Goal: Find specific page/section: Find specific page/section

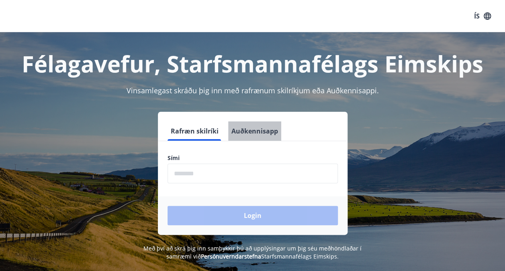
click at [269, 132] on button "Auðkennisapp" at bounding box center [254, 130] width 53 height 19
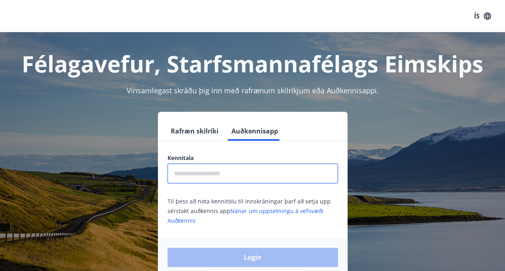
click at [252, 173] on input "text" at bounding box center [252, 173] width 170 height 20
type input "**********"
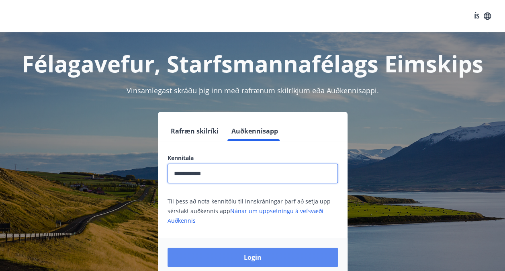
click at [267, 254] on button "Login" at bounding box center [252, 256] width 170 height 19
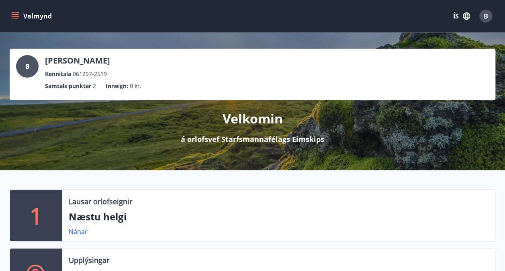
click at [21, 12] on button "Valmynd" at bounding box center [32, 16] width 45 height 14
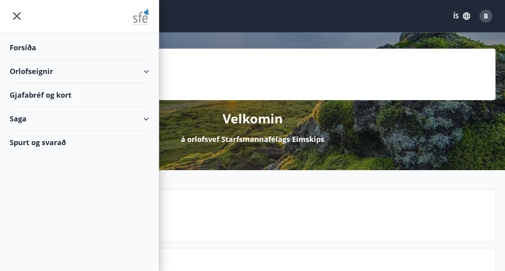
click at [62, 92] on div "Gjafabréf og kort" at bounding box center [79, 95] width 139 height 24
click at [124, 67] on div "Orlofseignir" at bounding box center [79, 71] width 139 height 24
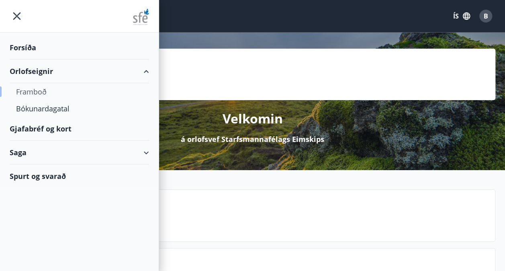
click at [39, 93] on div "Framboð" at bounding box center [79, 91] width 126 height 17
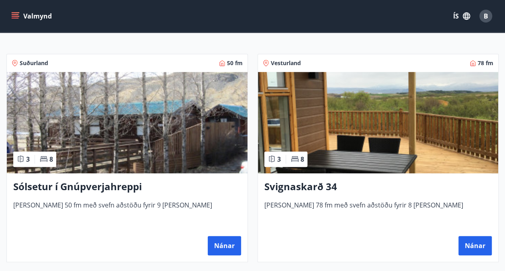
scroll to position [124, 0]
